Goal: Information Seeking & Learning: Find specific fact

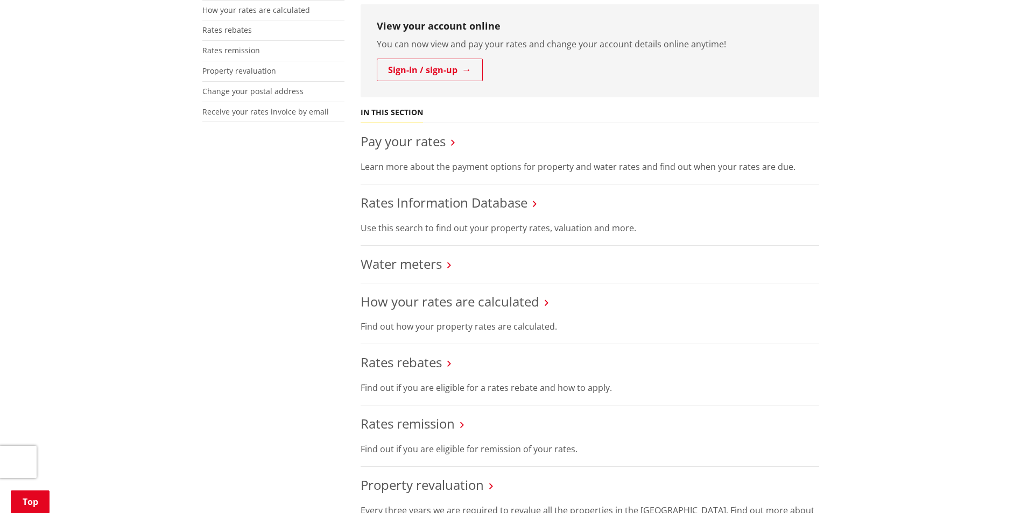
scroll to position [323, 0]
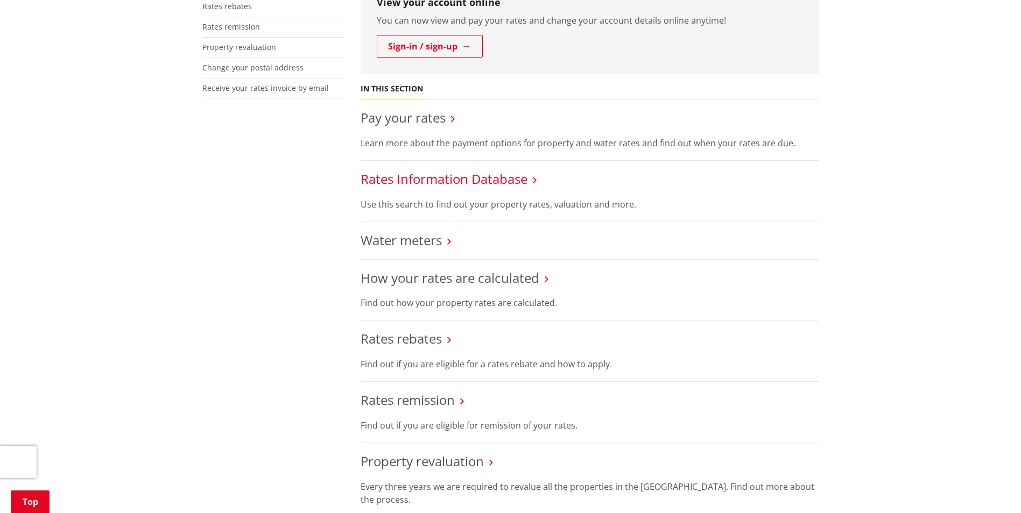
click at [475, 177] on link "Rates Information Database" at bounding box center [444, 179] width 167 height 18
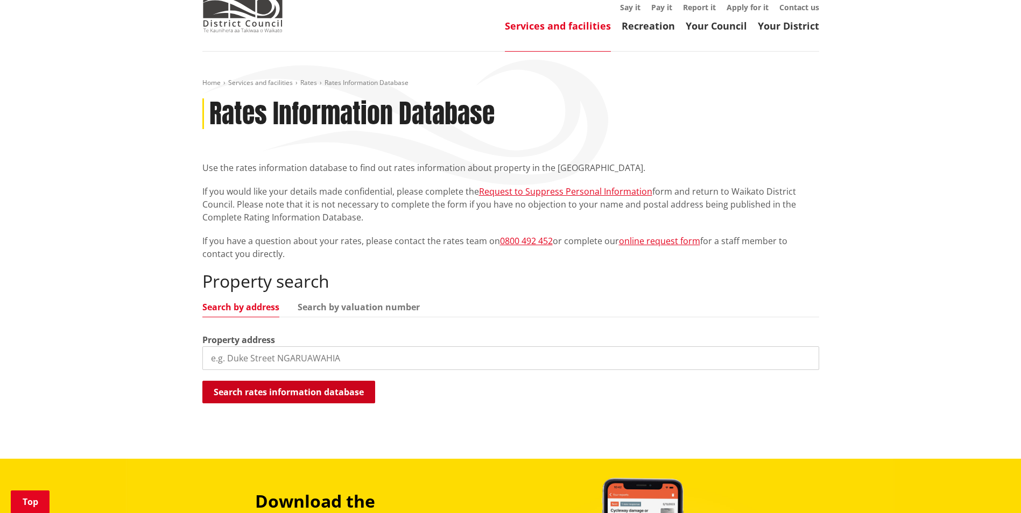
scroll to position [215, 0]
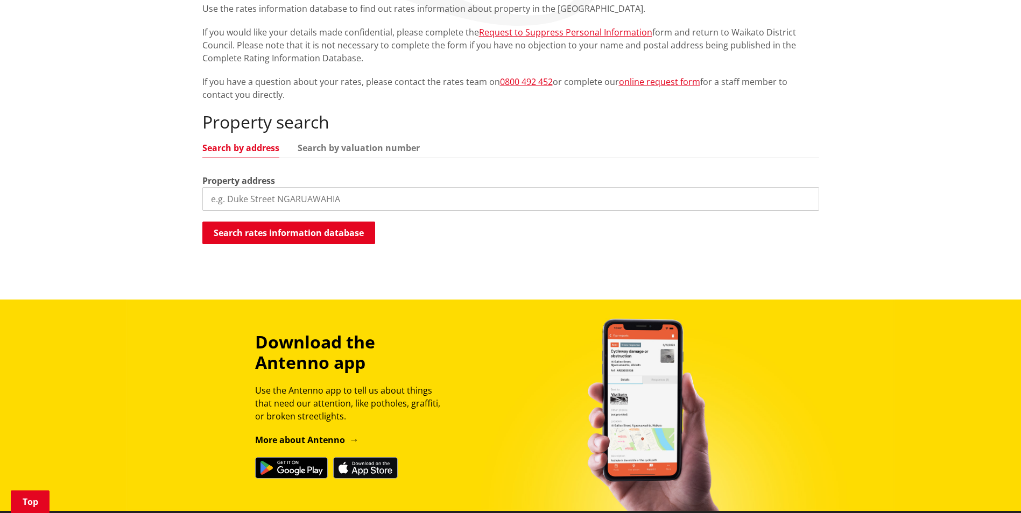
click at [239, 195] on input "search" at bounding box center [510, 199] width 617 height 24
type input "590 matangi"
click at [290, 230] on button "Search rates information database" at bounding box center [288, 233] width 173 height 23
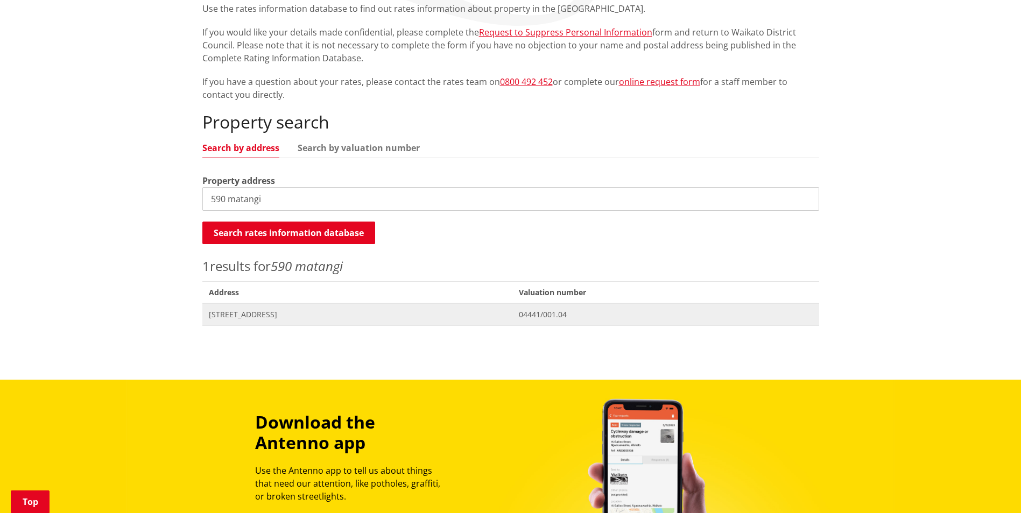
click at [299, 315] on span "590 Matangi Road MATANGI" at bounding box center [358, 314] width 298 height 11
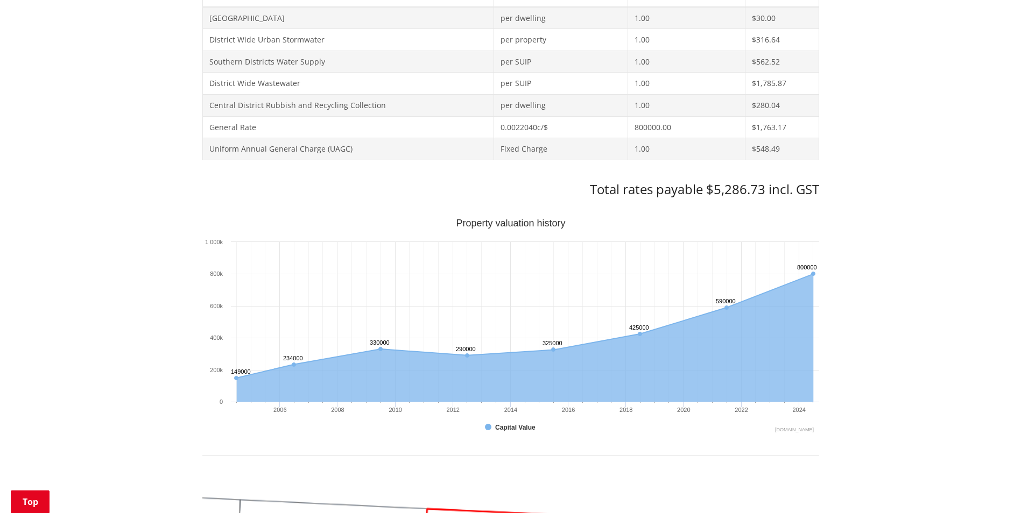
scroll to position [538, 0]
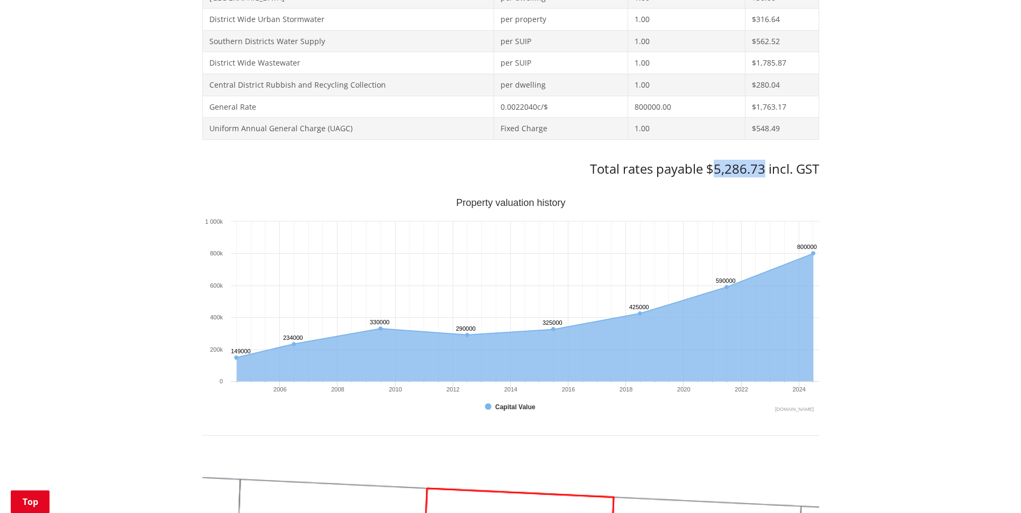
drag, startPoint x: 712, startPoint y: 168, endPoint x: 761, endPoint y: 167, distance: 49.0
click at [761, 167] on h3 "Total rates payable $5,286.73 incl. GST" at bounding box center [510, 169] width 617 height 16
copy h3 "5,286.73"
